Goal: Transaction & Acquisition: Download file/media

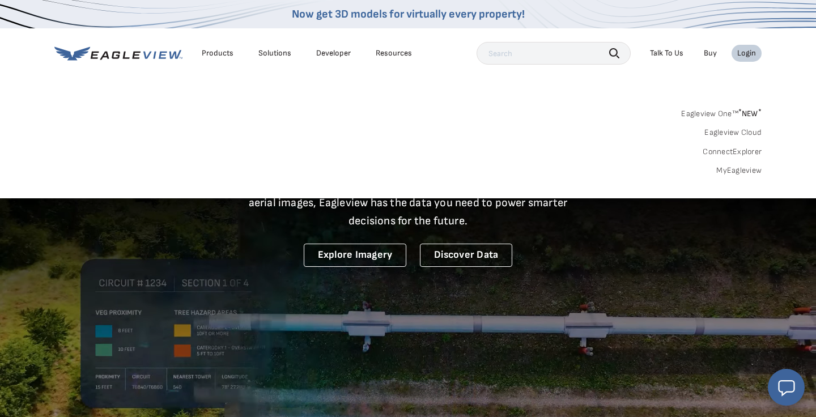
click at [744, 56] on div "Login" at bounding box center [746, 53] width 19 height 10
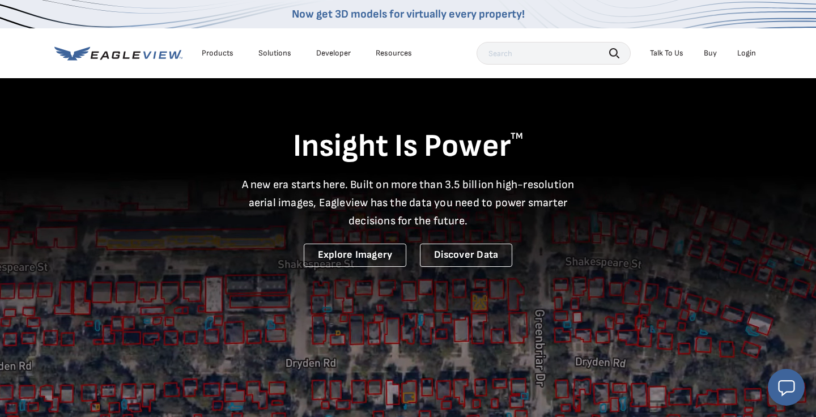
click at [744, 56] on div "Login" at bounding box center [746, 53] width 19 height 10
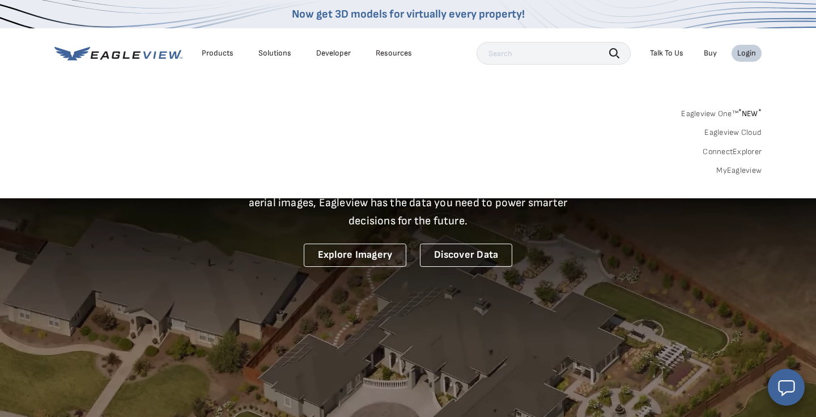
click at [724, 168] on link "MyEagleview" at bounding box center [738, 170] width 45 height 10
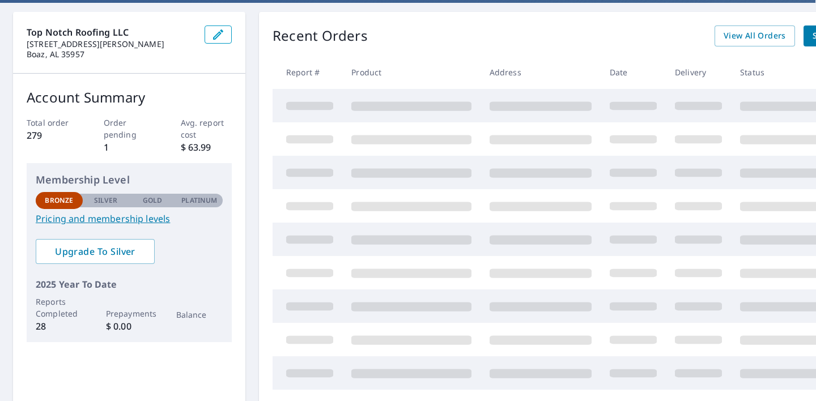
scroll to position [106, 1]
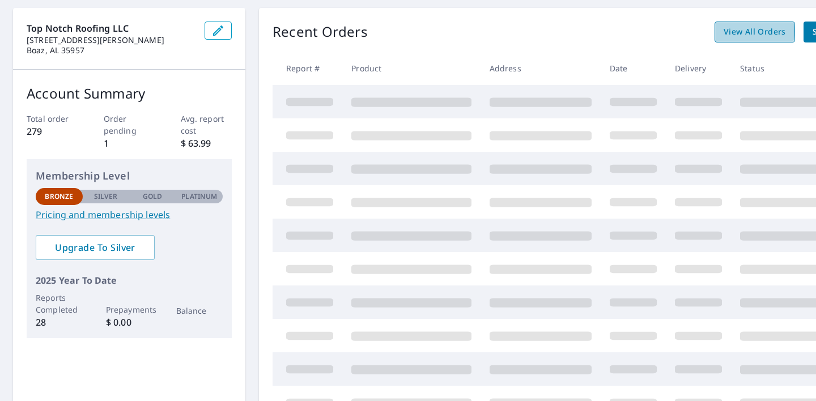
click at [740, 31] on div "View All Orders Start New Order" at bounding box center [800, 32] width 173 height 21
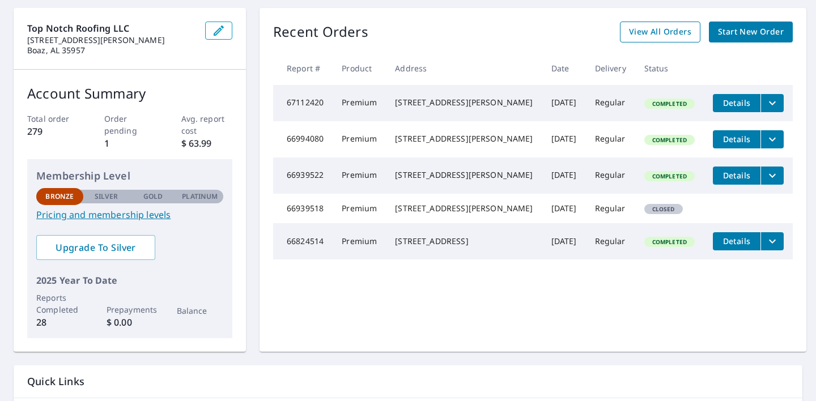
scroll to position [106, 0]
click at [705, 316] on div "Recent Orders View All Orders Start New Order Report # Product Address Date Del…" at bounding box center [532, 180] width 547 height 344
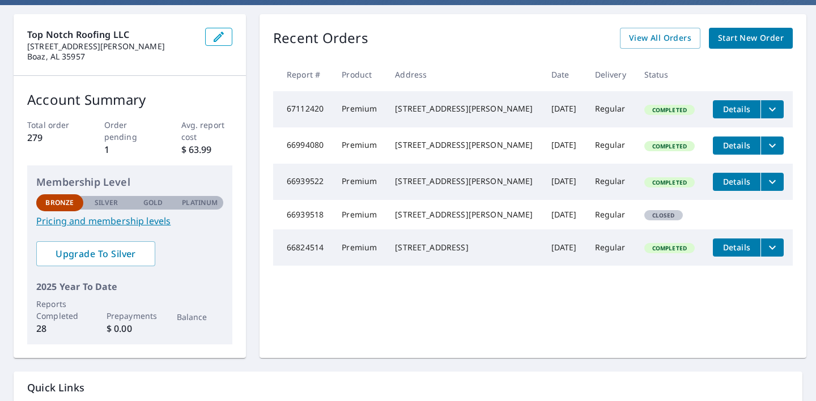
scroll to position [95, 0]
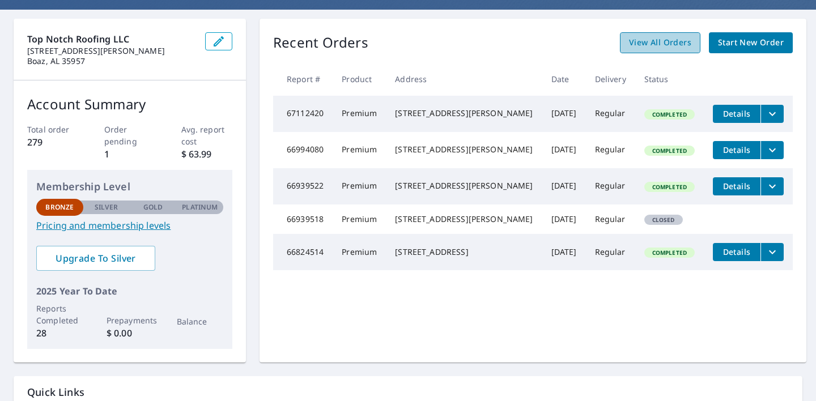
click at [684, 44] on span "View All Orders" at bounding box center [660, 43] width 62 height 14
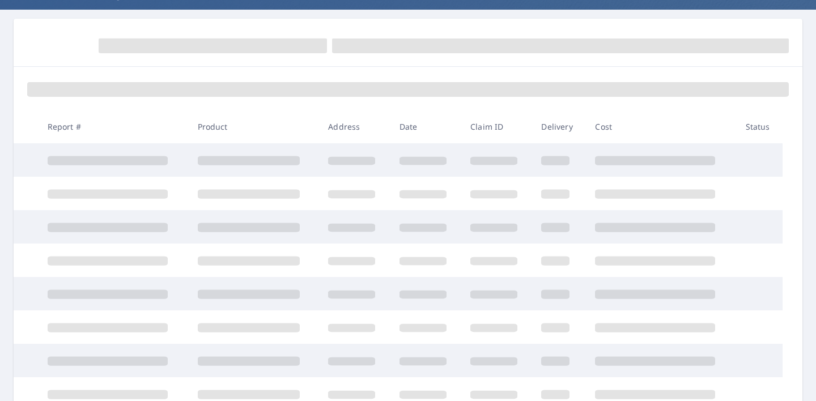
scroll to position [92, 0]
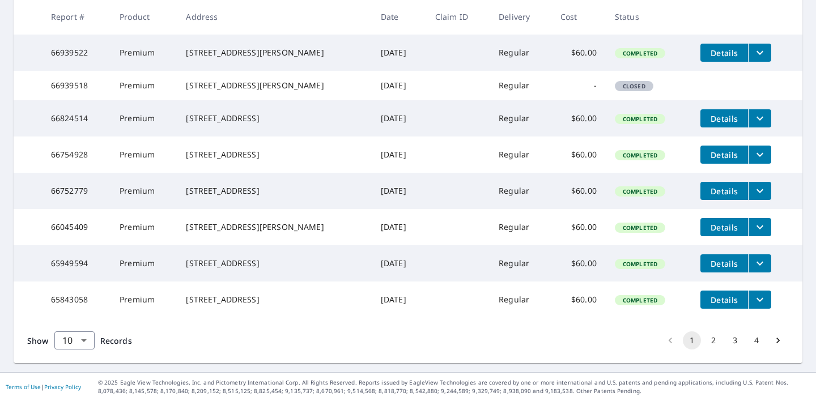
scroll to position [341, 0]
click at [733, 340] on button "3" at bounding box center [735, 340] width 18 height 18
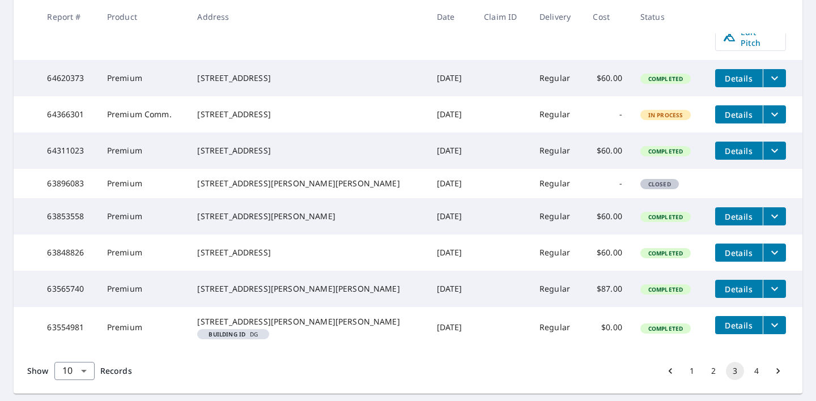
scroll to position [301, 0]
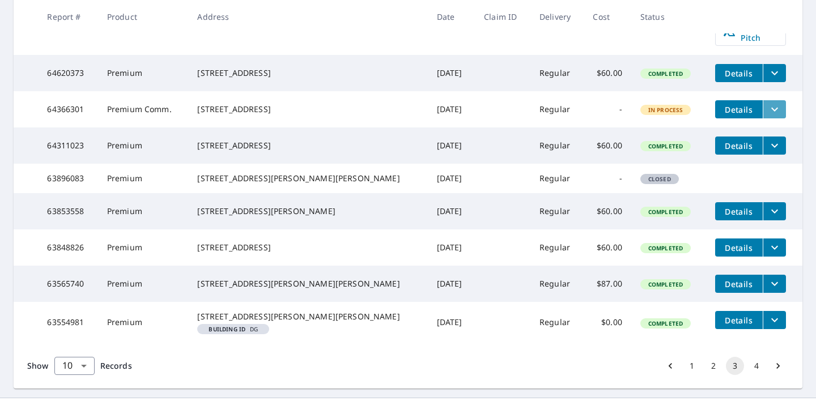
click at [768, 108] on icon "filesDropdownBtn-64366301" at bounding box center [775, 110] width 14 height 14
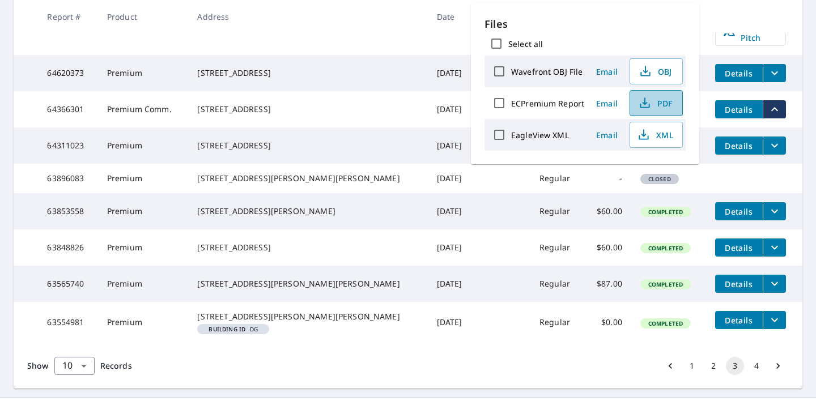
click at [652, 106] on span "PDF" at bounding box center [655, 103] width 36 height 14
